Goal: Information Seeking & Learning: Understand process/instructions

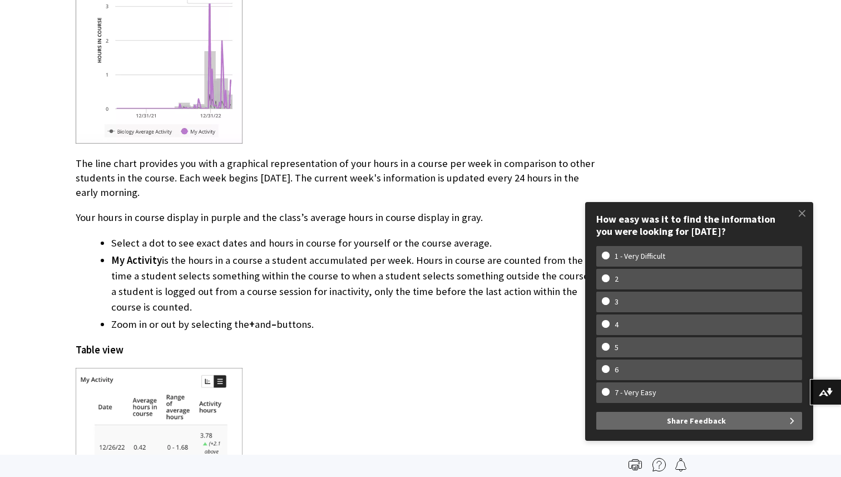
scroll to position [2718, 0]
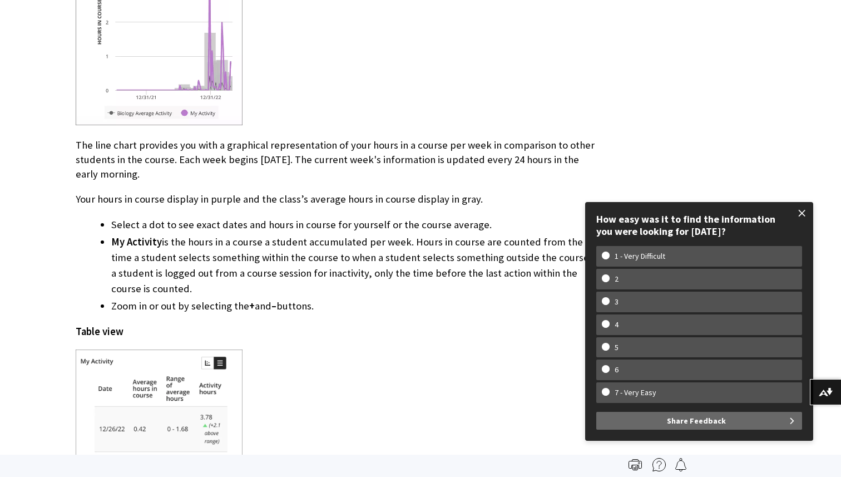
click at [794, 211] on span at bounding box center [802, 212] width 23 height 23
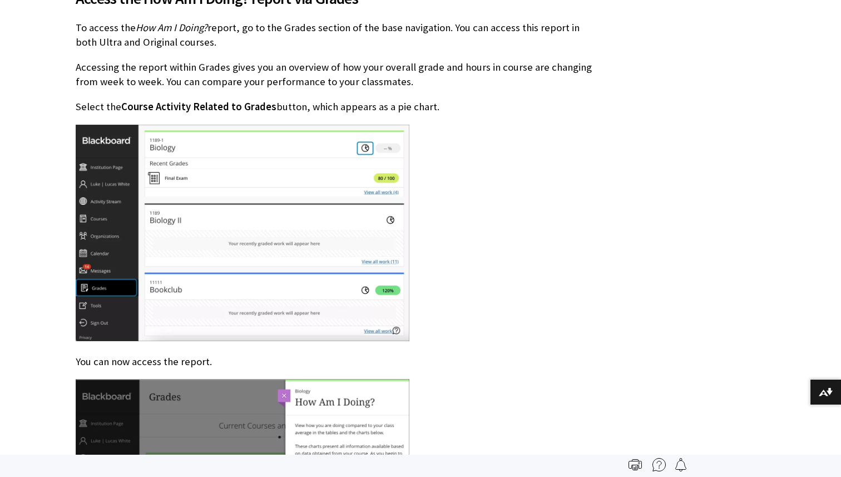
scroll to position [0, 0]
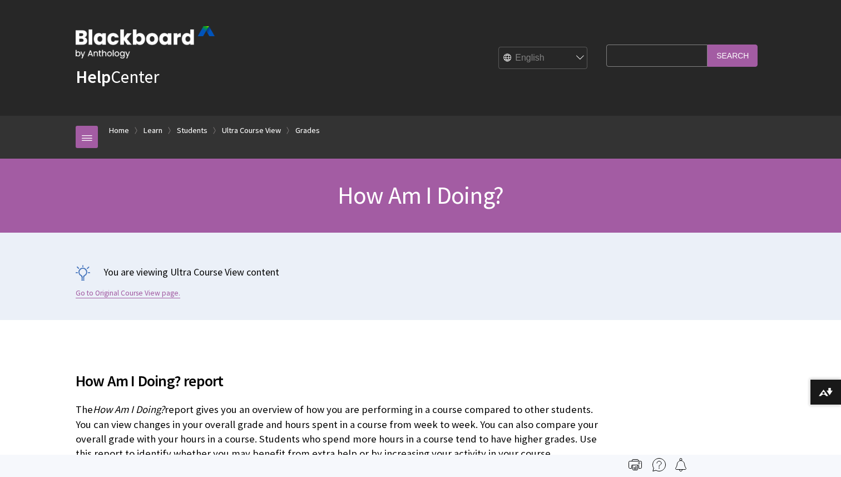
click at [153, 295] on link "Go to Original Course View page." at bounding box center [128, 293] width 105 height 10
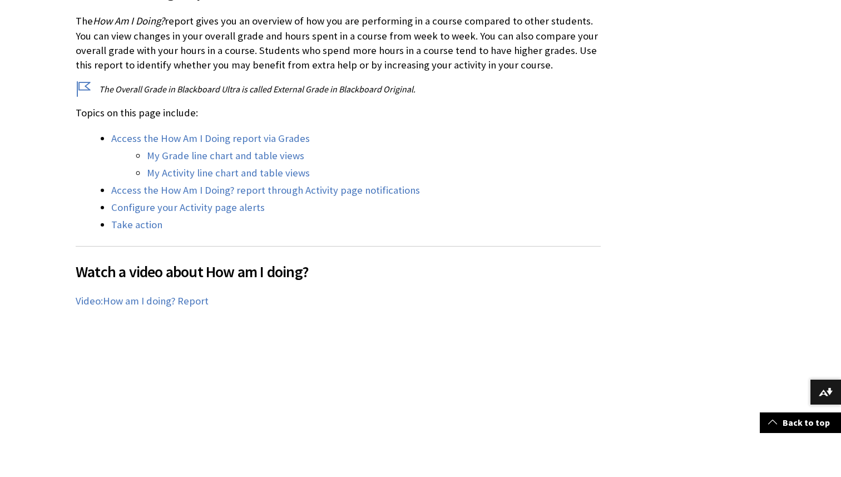
scroll to position [392, 0]
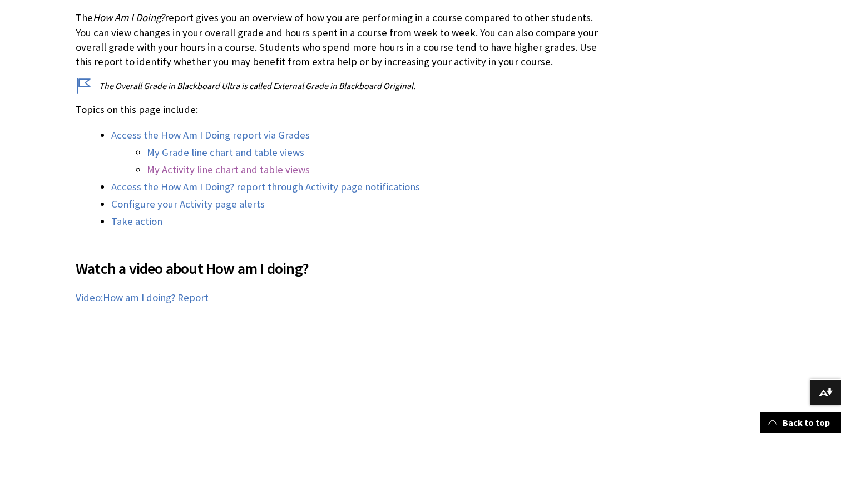
click at [235, 171] on link "My Activity line chart and table views" at bounding box center [228, 169] width 163 height 13
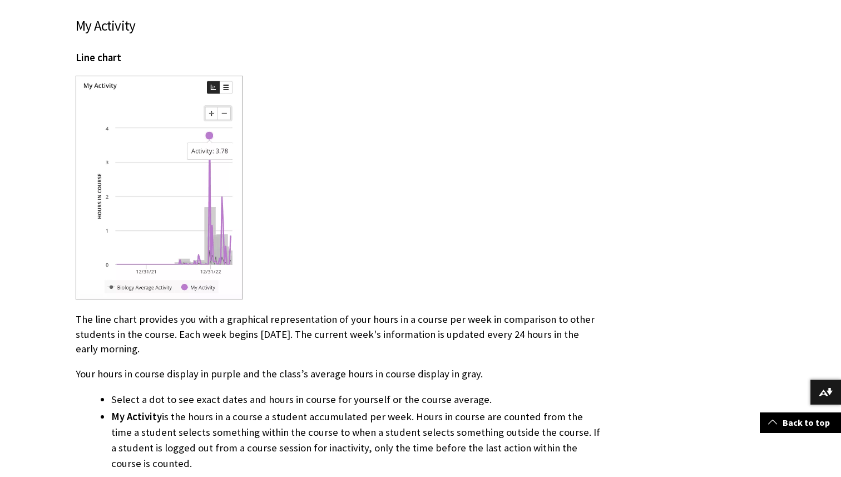
click at [205, 176] on img at bounding box center [159, 188] width 167 height 224
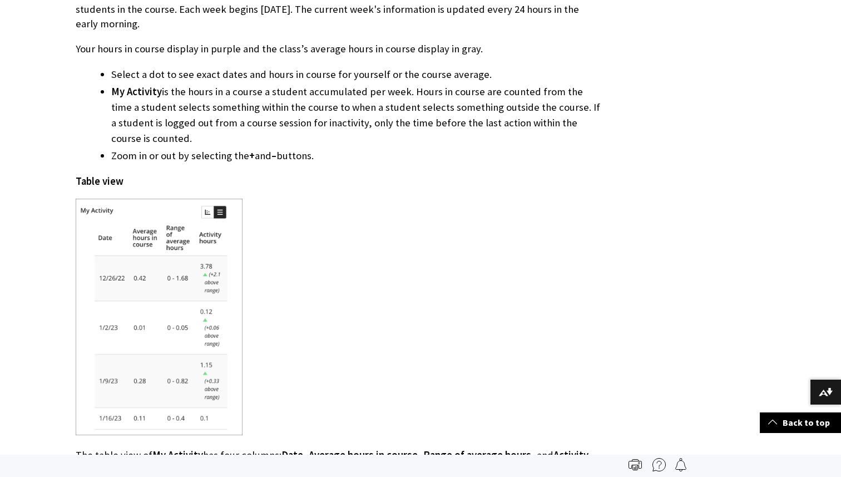
scroll to position [2842, 0]
